Goal: Navigation & Orientation: Find specific page/section

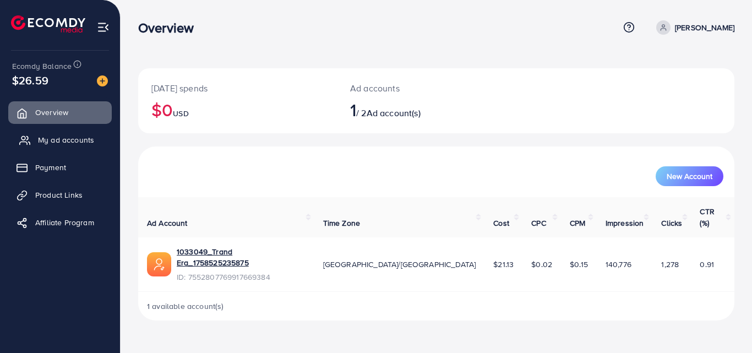
click at [83, 132] on link "My ad accounts" at bounding box center [60, 140] width 104 height 22
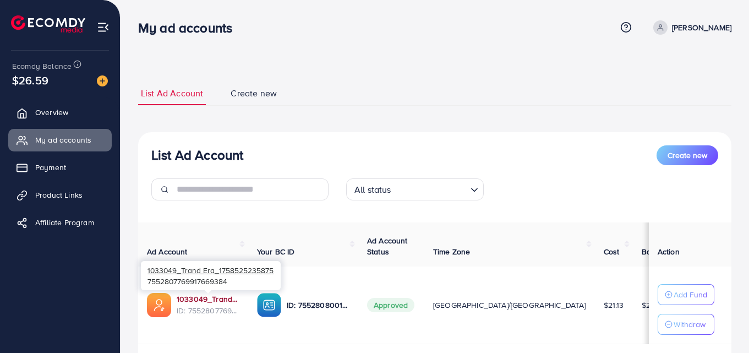
click at [209, 300] on link "1033049_Trand Era_1758525235875" at bounding box center [208, 298] width 63 height 11
click at [219, 299] on link "1033049_Trand Era_1758525235875" at bounding box center [208, 298] width 63 height 11
click at [53, 190] on span "Product Links" at bounding box center [61, 194] width 47 height 11
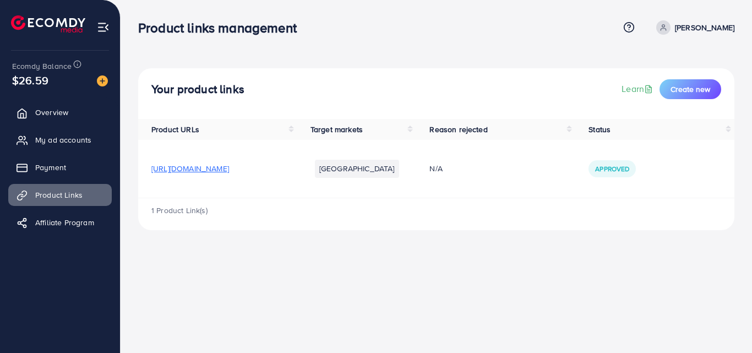
click at [229, 166] on span "[URL][DOMAIN_NAME]" at bounding box center [190, 168] width 78 height 11
click at [48, 116] on span "Overview" at bounding box center [54, 112] width 33 height 11
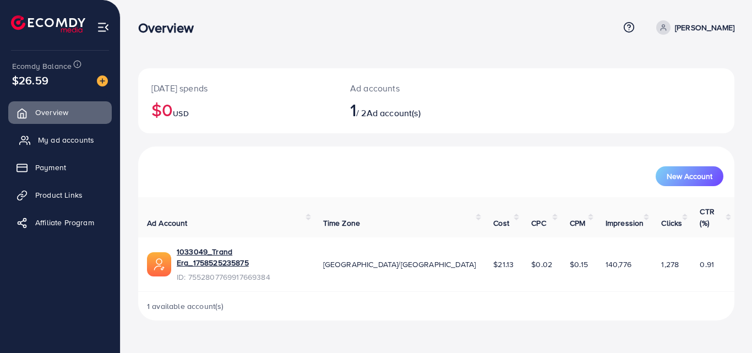
click at [59, 138] on span "My ad accounts" at bounding box center [66, 139] width 56 height 11
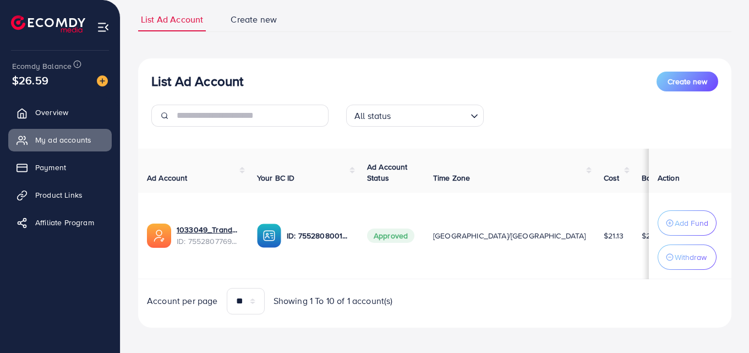
scroll to position [82, 0]
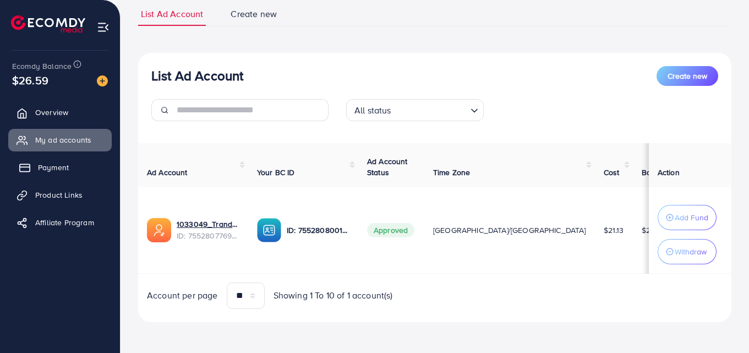
click at [51, 167] on span "Payment" at bounding box center [53, 167] width 31 height 11
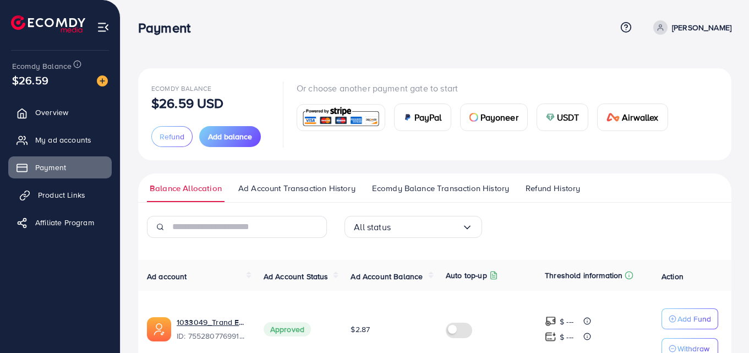
click at [58, 189] on span "Product Links" at bounding box center [61, 194] width 47 height 11
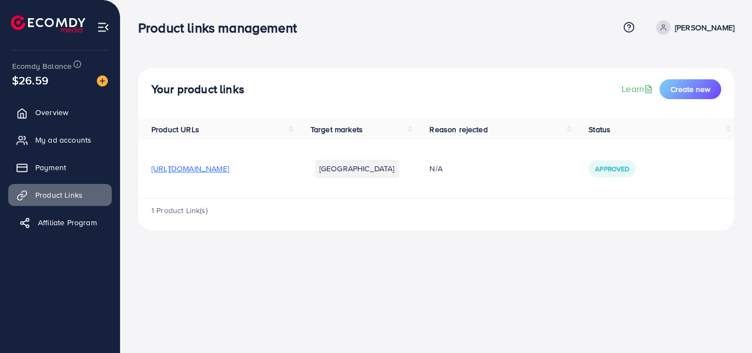
click at [70, 217] on span "Affiliate Program" at bounding box center [67, 222] width 59 height 11
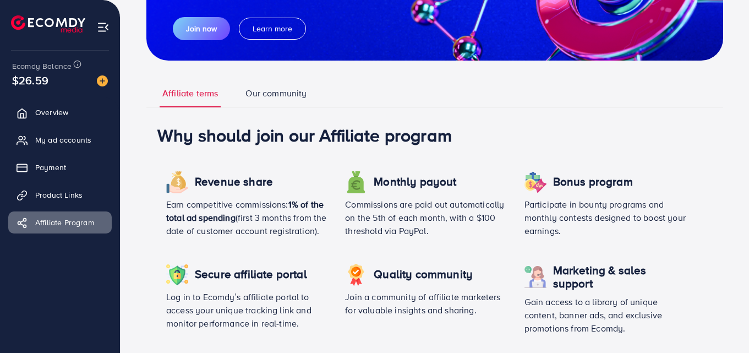
scroll to position [165, 0]
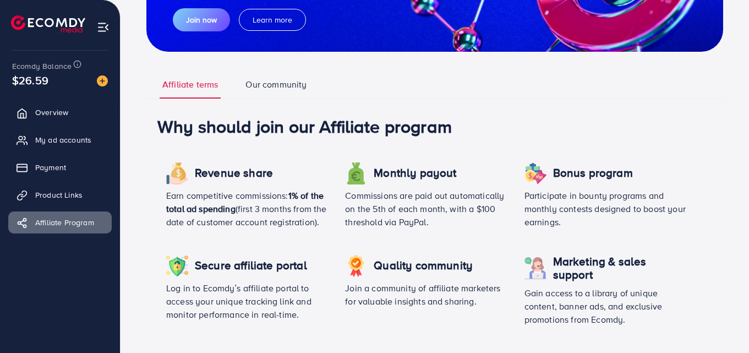
click at [272, 246] on div "Revenue share Earn competitive commissions: 1% of the total ad spending (first …" at bounding box center [246, 200] width 179 height 92
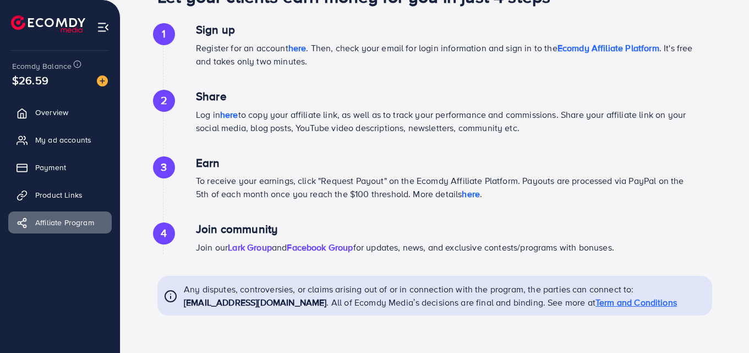
scroll to position [591, 0]
click at [75, 194] on span "Product Links" at bounding box center [61, 194] width 47 height 11
